Goal: Task Accomplishment & Management: Use online tool/utility

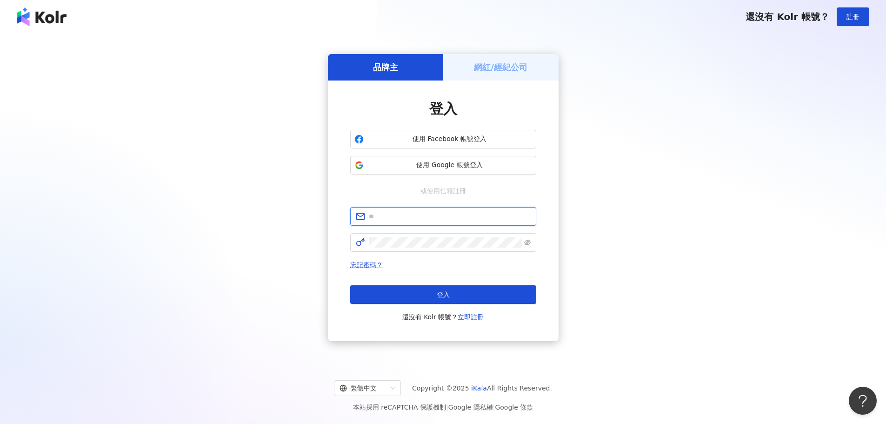
click at [426, 214] on input "text" at bounding box center [450, 216] width 162 height 10
type input "**********"
click at [456, 297] on button "登入" at bounding box center [443, 294] width 186 height 19
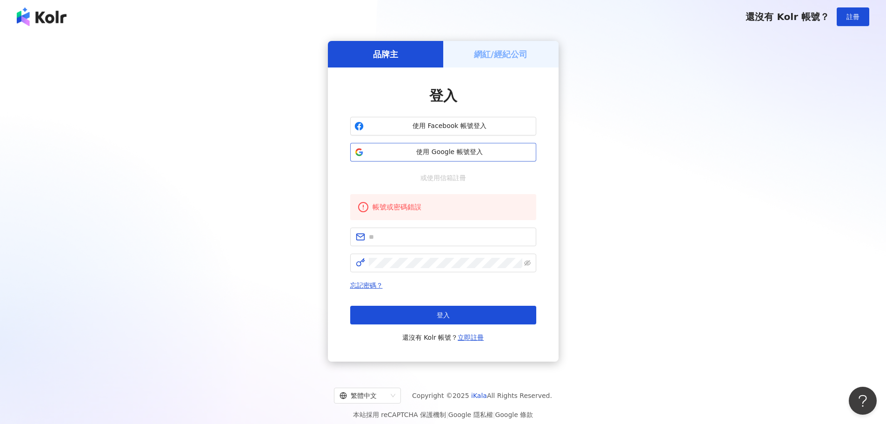
click at [460, 151] on span "使用 Google 帳號登入" at bounding box center [450, 151] width 165 height 9
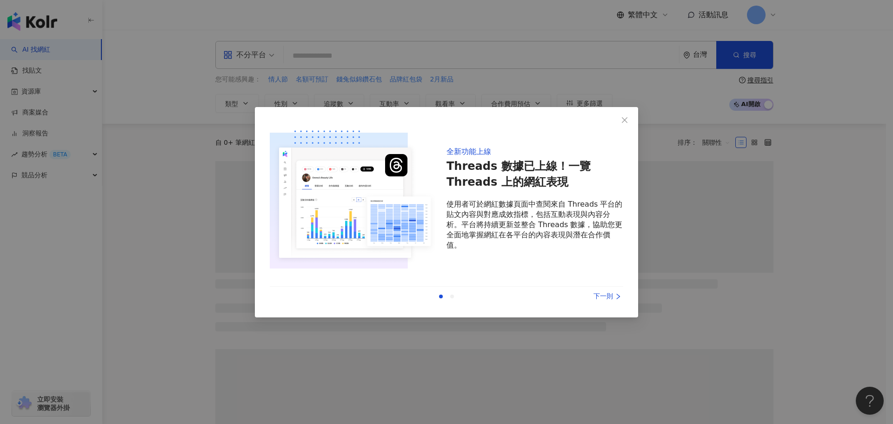
click at [608, 301] on div "下一則" at bounding box center [589, 296] width 70 height 10
click at [612, 298] on div "下一則" at bounding box center [589, 296] width 70 height 10
click at [604, 294] on div "下一則" at bounding box center [589, 296] width 70 height 10
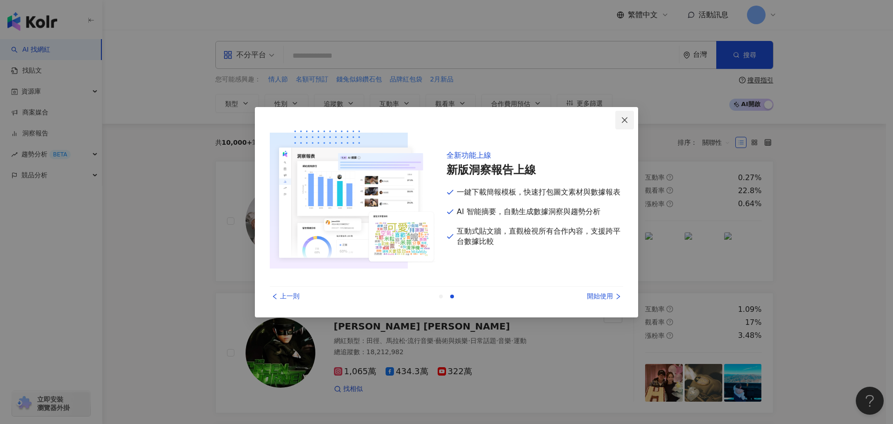
click at [601, 301] on div "開始使用" at bounding box center [589, 296] width 70 height 10
click at [601, 295] on div "開始使用" at bounding box center [589, 296] width 70 height 10
click at [626, 119] on icon "close" at bounding box center [625, 120] width 6 height 6
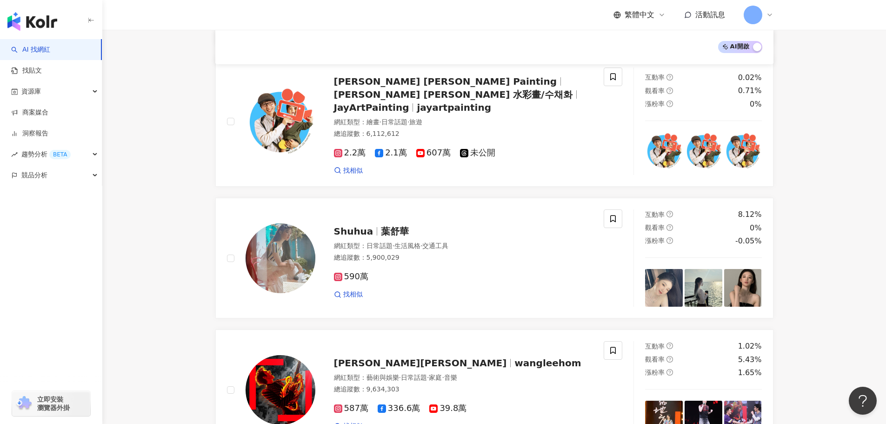
scroll to position [1163, 0]
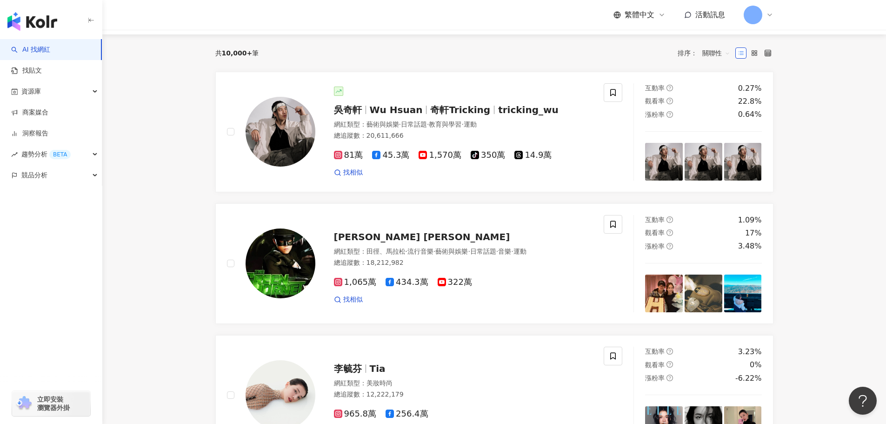
scroll to position [0, 0]
